Goal: Navigation & Orientation: Find specific page/section

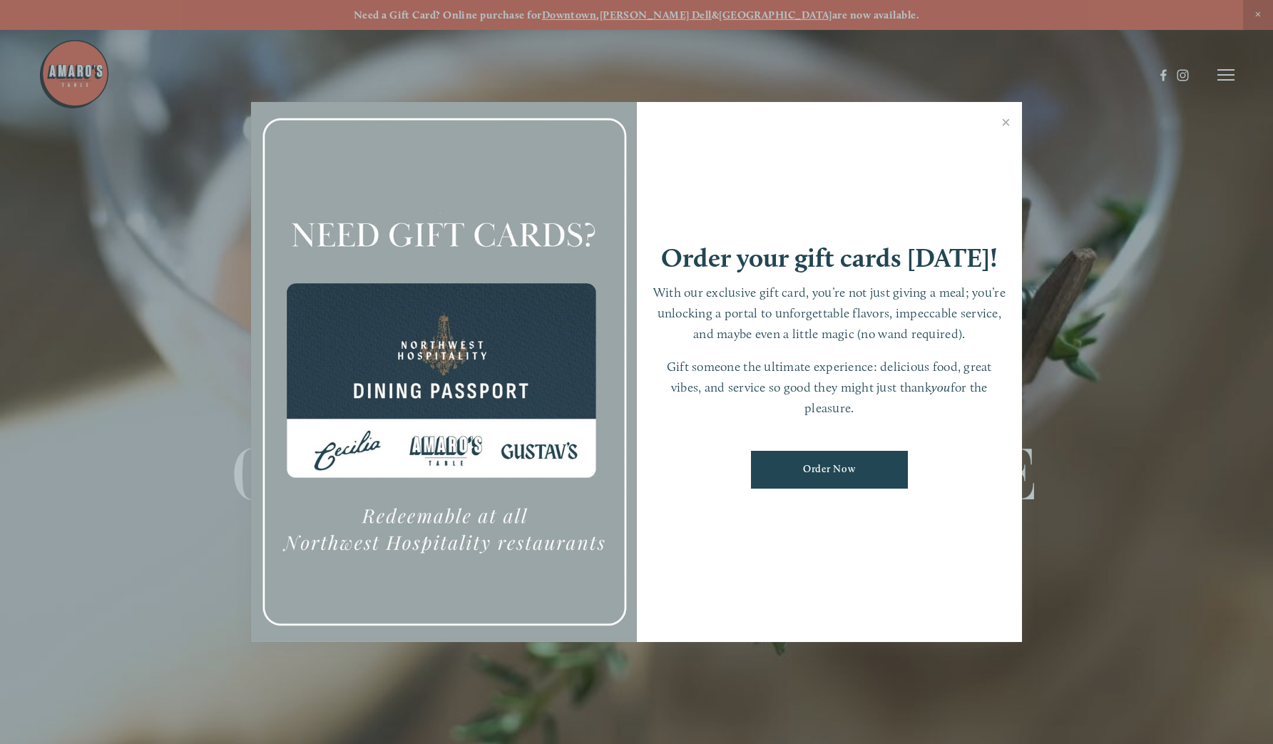
click at [1224, 76] on div at bounding box center [636, 372] width 1273 height 744
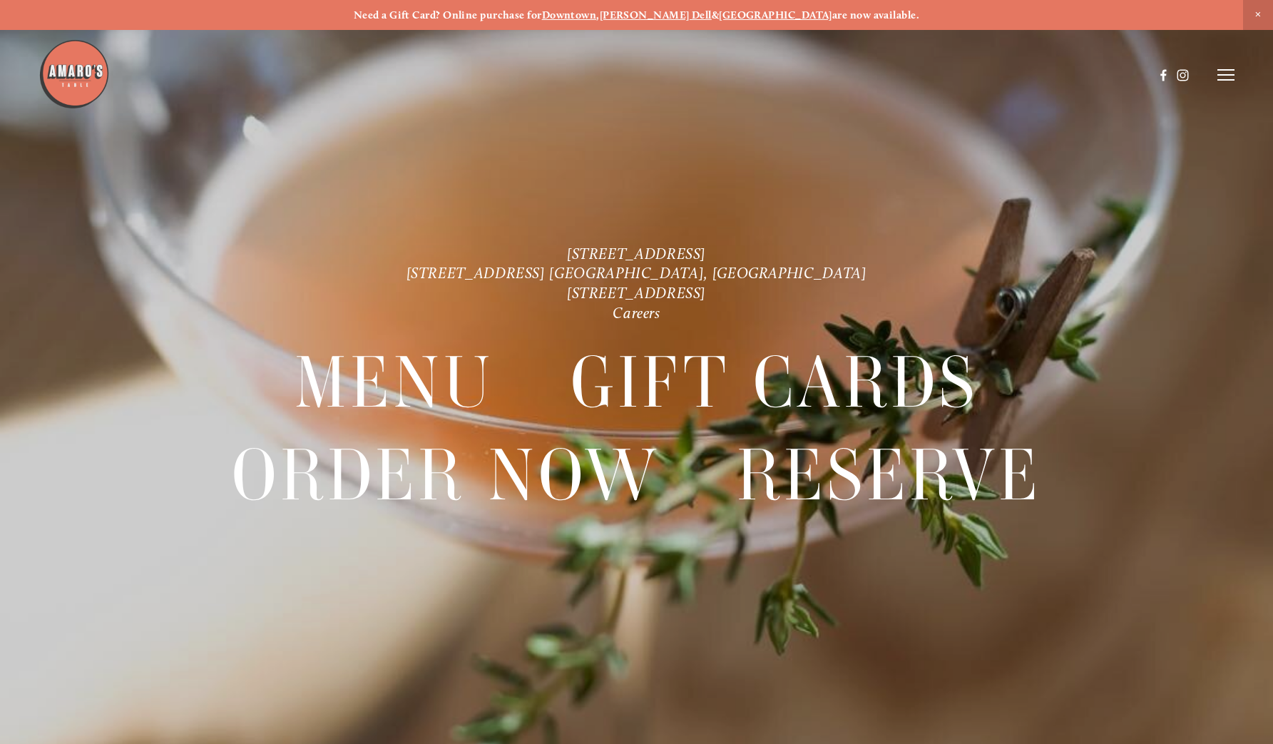
click at [1223, 77] on icon at bounding box center [1225, 74] width 17 height 13
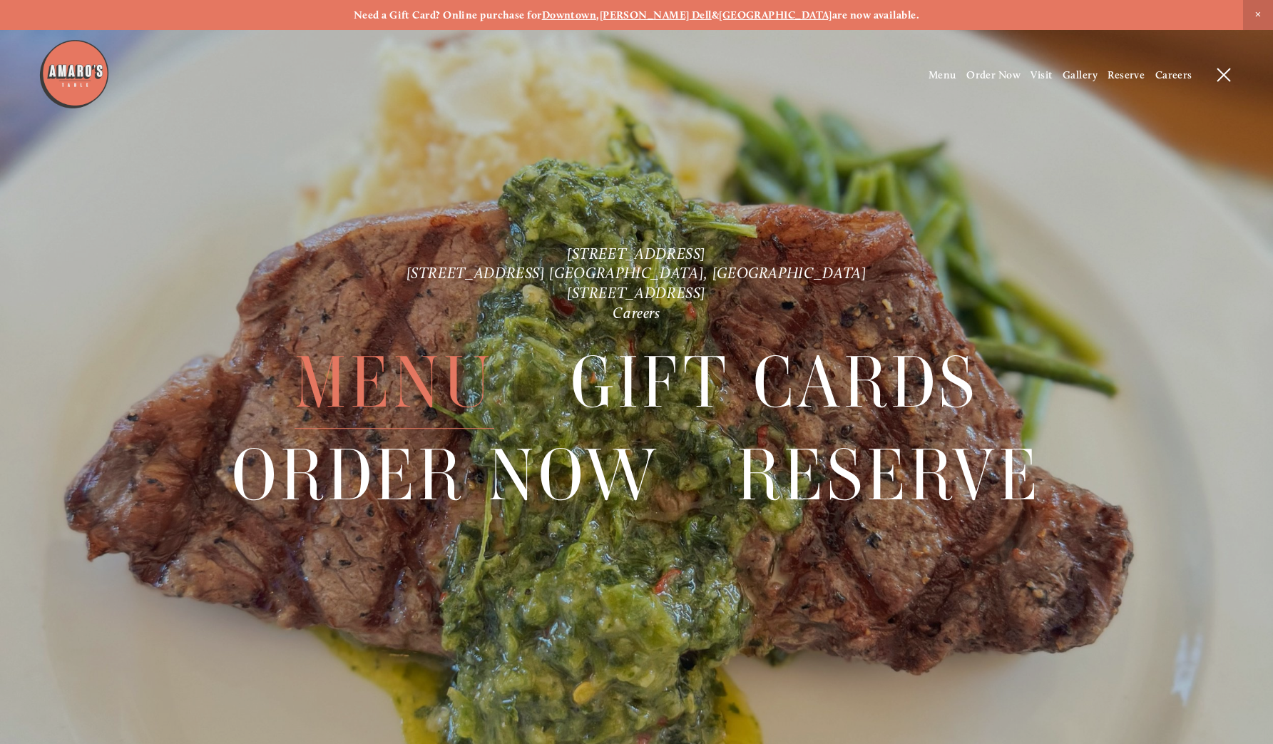
click at [368, 373] on span "Menu" at bounding box center [394, 383] width 200 height 92
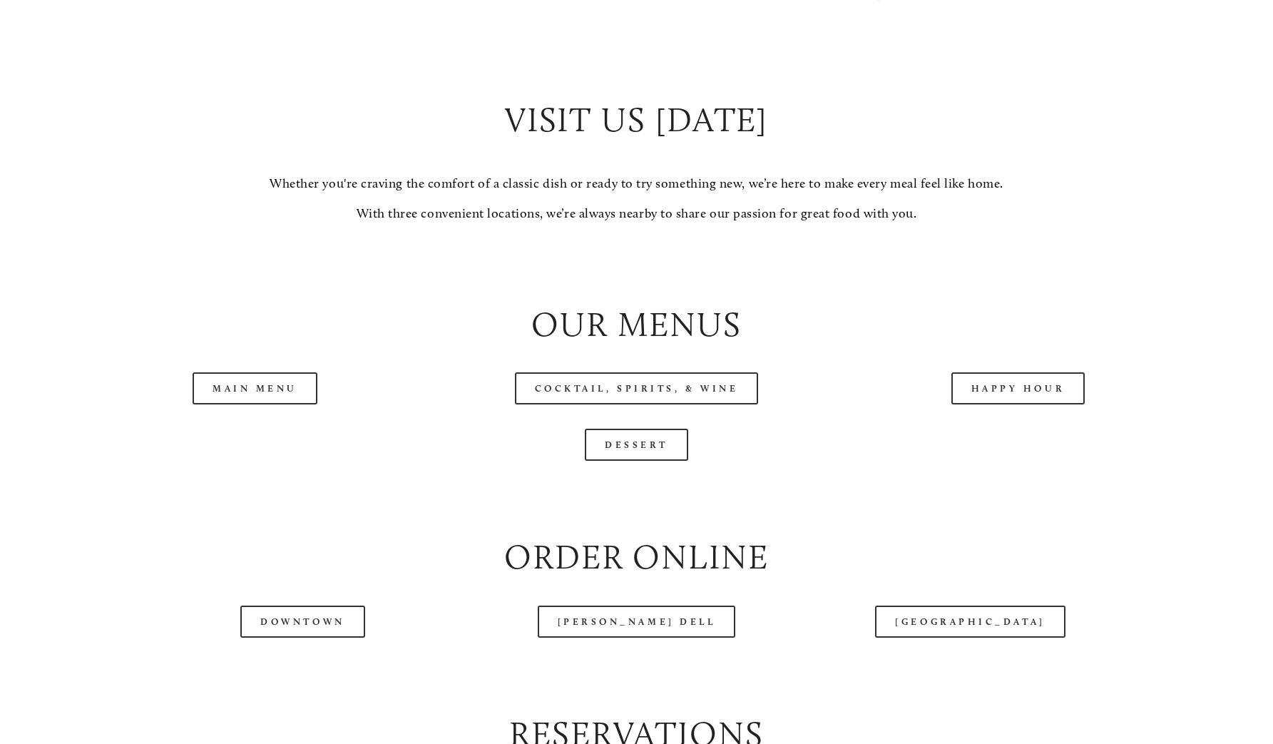
scroll to position [1355, 0]
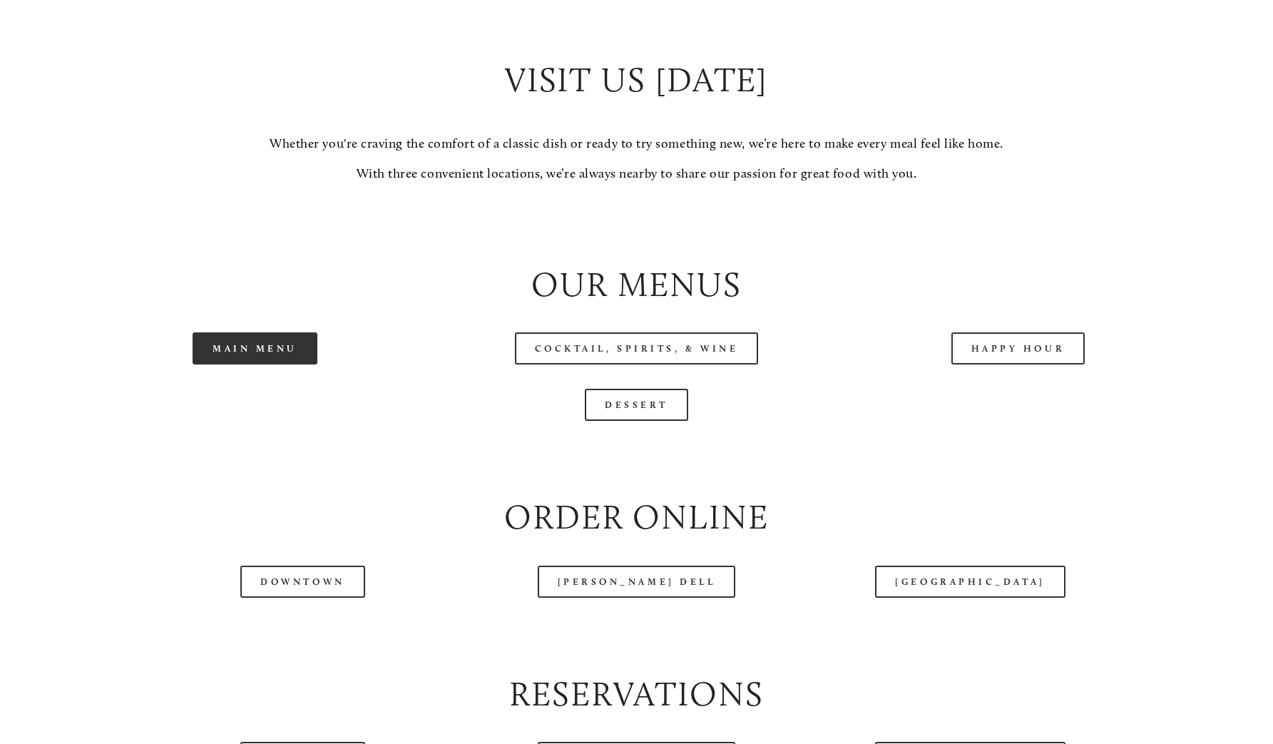
click at [250, 364] on link "Main Menu" at bounding box center [255, 348] width 125 height 32
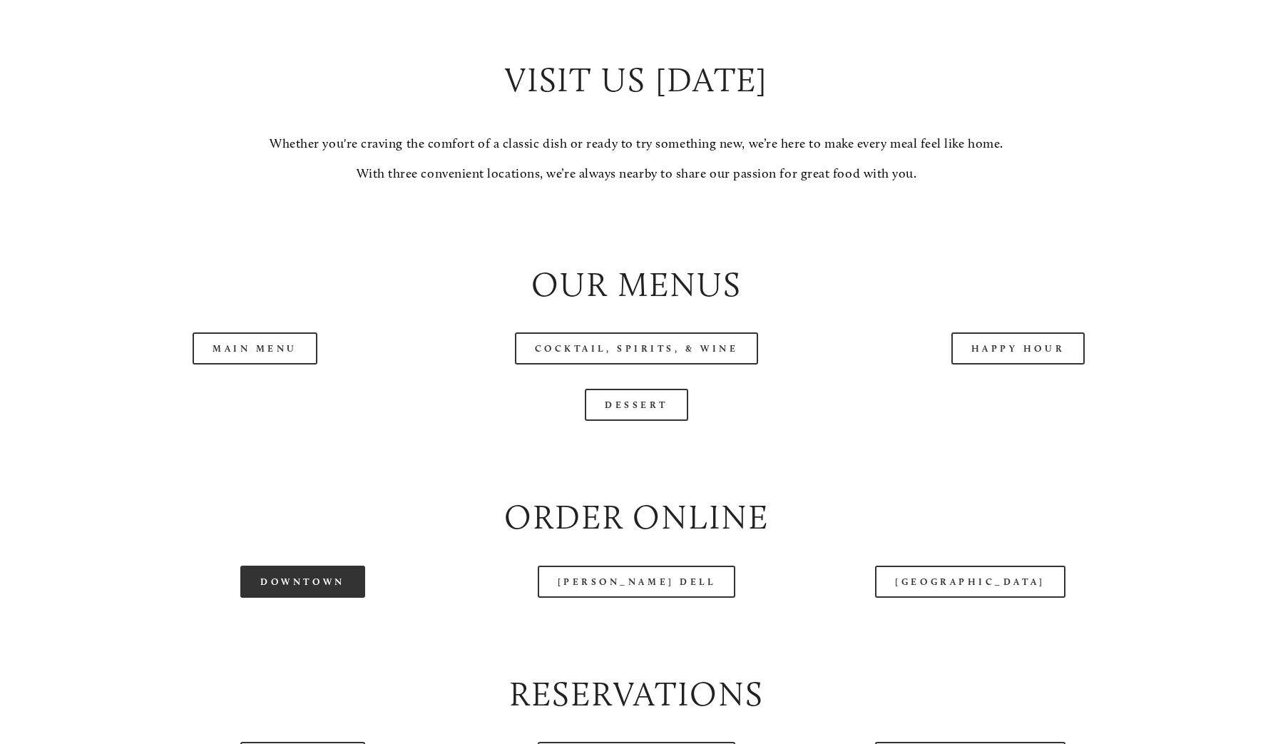
click at [329, 597] on link "Downtown" at bounding box center [302, 581] width 124 height 32
